Goal: Find specific page/section: Locate a particular part of the current website

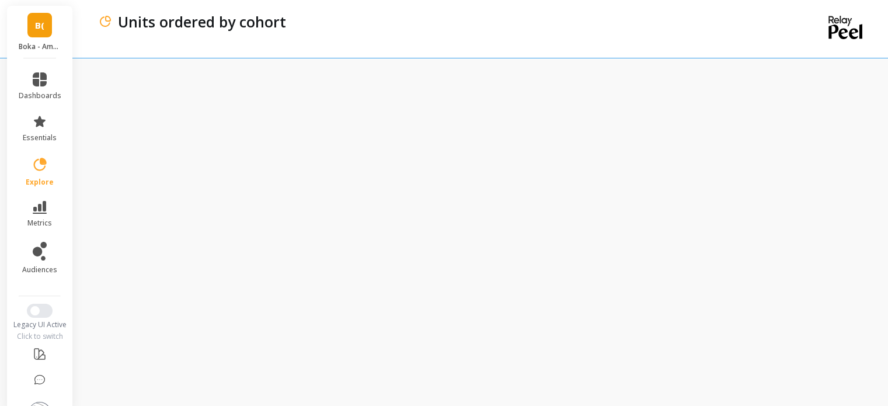
click at [654, 44] on div "Units ordered by cohort" at bounding box center [433, 29] width 671 height 58
